Goal: Transaction & Acquisition: Purchase product/service

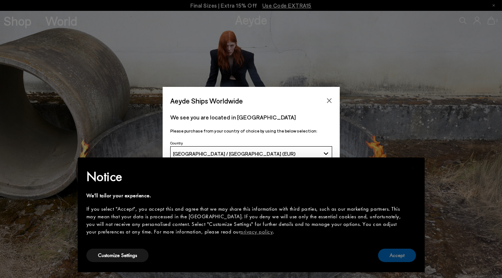
click at [400, 251] on button "Accept" at bounding box center [397, 254] width 38 height 13
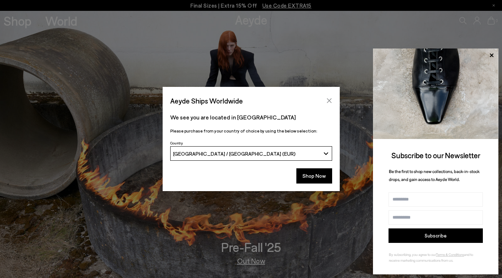
click at [333, 95] on button "Close" at bounding box center [329, 100] width 11 height 11
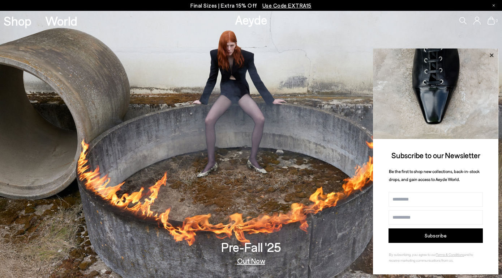
click at [492, 53] on icon at bounding box center [491, 55] width 9 height 9
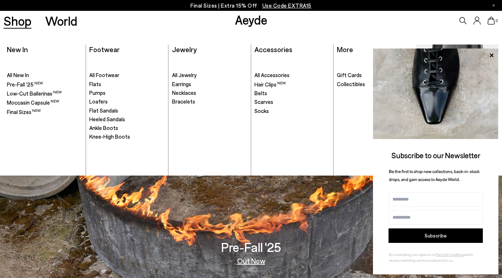
click at [20, 24] on link "Shop" at bounding box center [18, 20] width 28 height 13
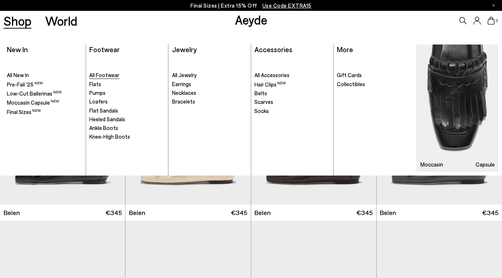
click at [109, 74] on span "All Footwear" at bounding box center [104, 75] width 30 height 7
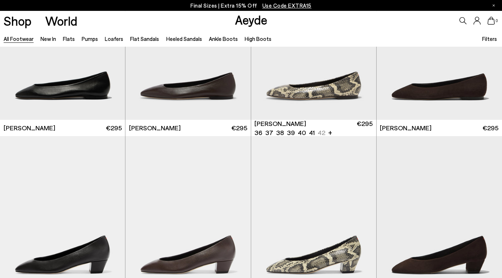
scroll to position [1278, 0]
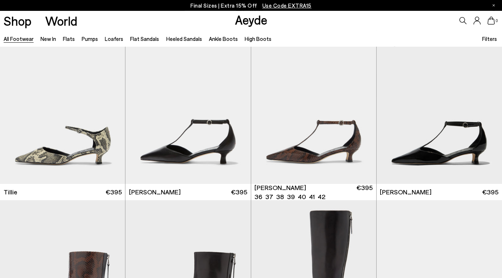
scroll to position [2082, 0]
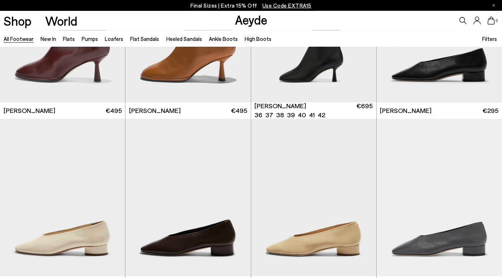
scroll to position [3717, 0]
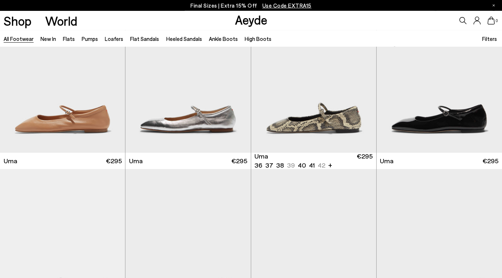
scroll to position [5265, 0]
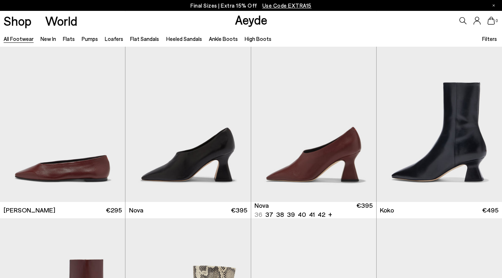
scroll to position [5563, 0]
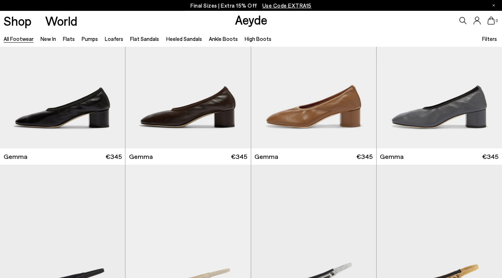
scroll to position [6659, 0]
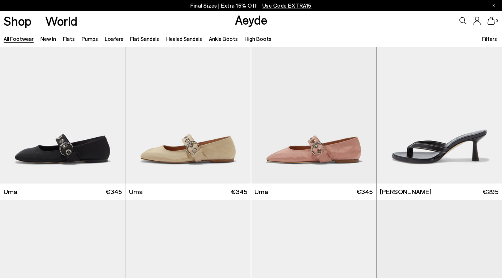
scroll to position [8064, 0]
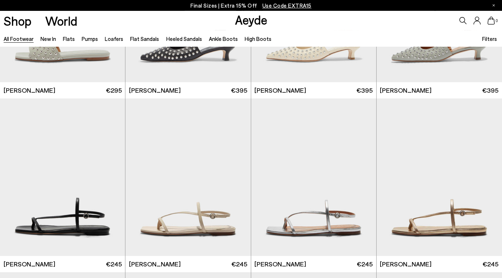
scroll to position [8743, 0]
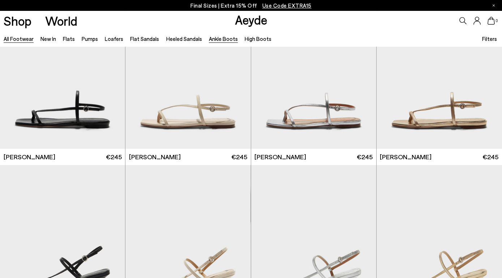
click at [228, 39] on link "Ankle Boots" at bounding box center [223, 38] width 29 height 7
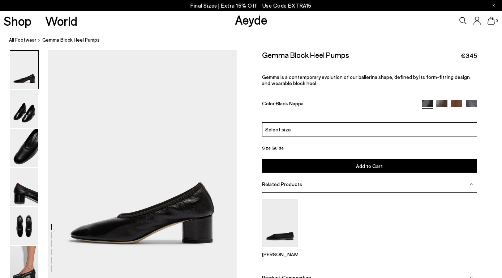
click at [327, 122] on div "Select size" at bounding box center [369, 129] width 215 height 14
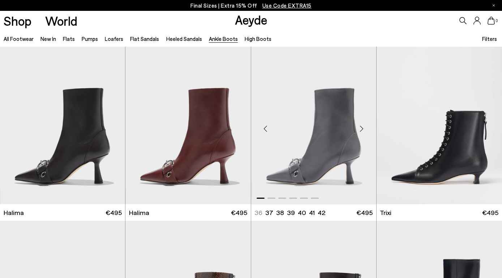
scroll to position [180, 0]
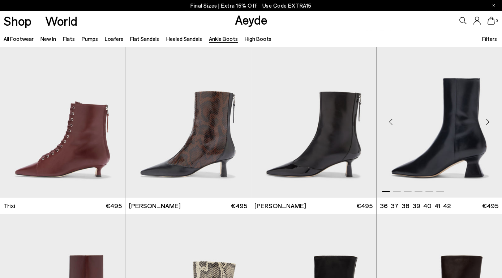
click at [485, 122] on div "Next slide" at bounding box center [488, 122] width 22 height 22
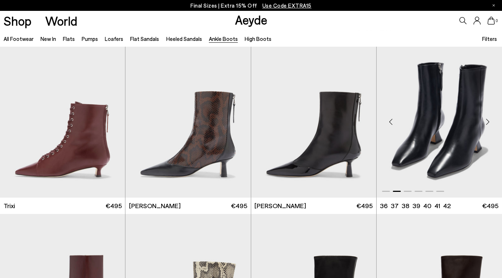
click at [485, 122] on div "Next slide" at bounding box center [488, 122] width 22 height 22
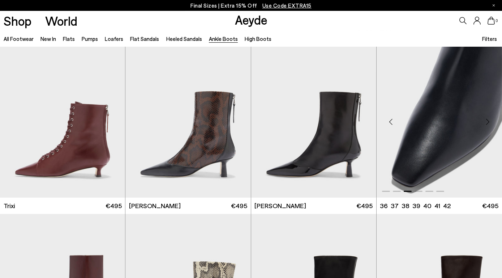
click at [485, 122] on div "Next slide" at bounding box center [488, 122] width 22 height 22
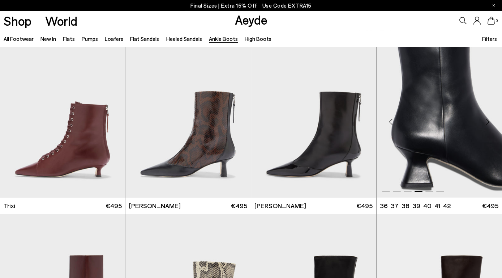
click at [485, 122] on div "Next slide" at bounding box center [488, 122] width 22 height 22
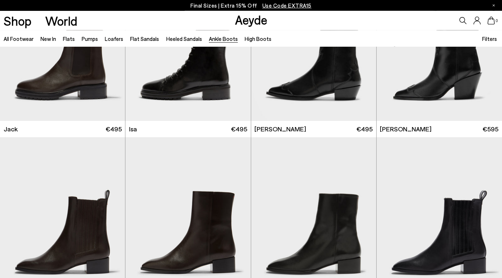
scroll to position [1400, 0]
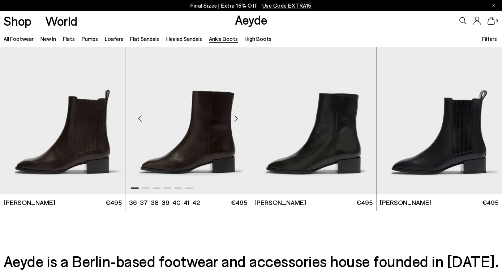
click at [235, 114] on div "Next slide" at bounding box center [237, 118] width 22 height 22
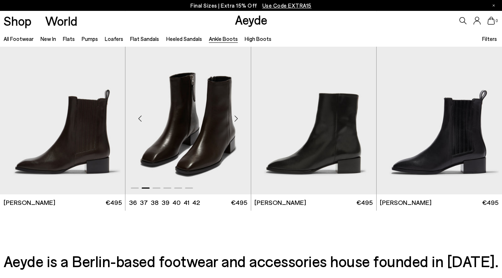
click at [235, 114] on div "Next slide" at bounding box center [237, 118] width 22 height 22
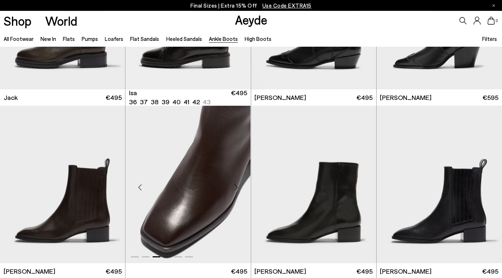
scroll to position [1333, 0]
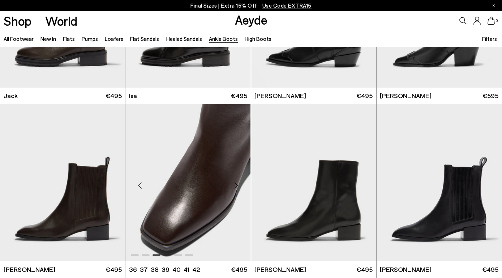
click at [239, 181] on div "Next slide" at bounding box center [237, 185] width 22 height 22
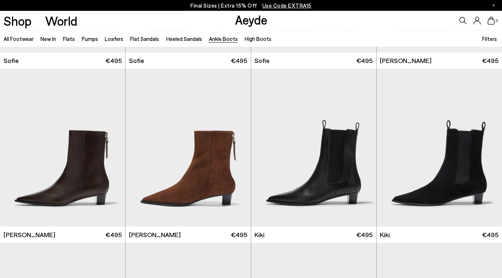
scroll to position [844, 0]
